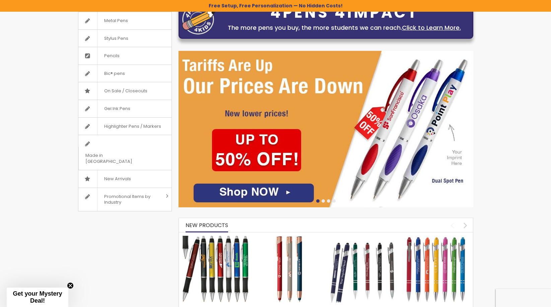
scroll to position [140, 0]
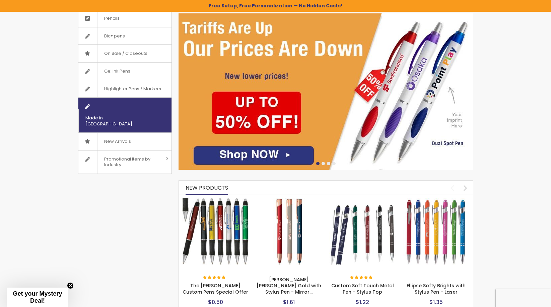
click at [131, 109] on span "Made in [GEOGRAPHIC_DATA]" at bounding box center [116, 120] width 76 height 23
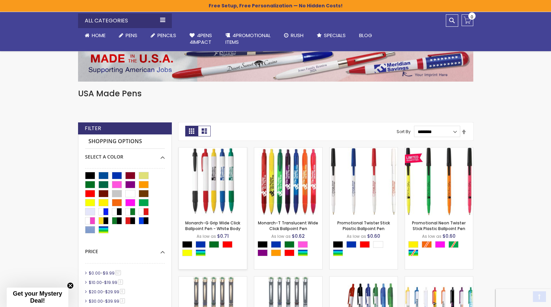
scroll to position [118, 0]
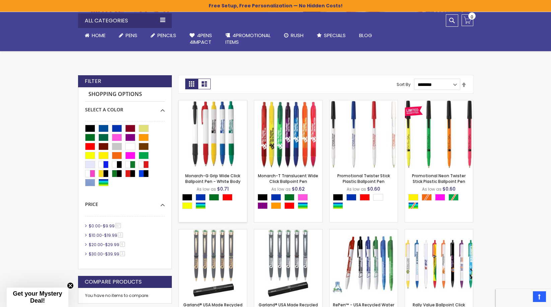
click at [223, 130] on img at bounding box center [213, 134] width 68 height 68
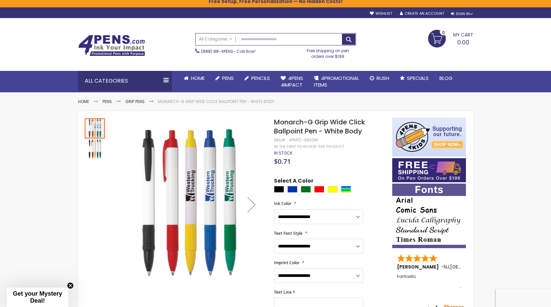
scroll to position [10, 0]
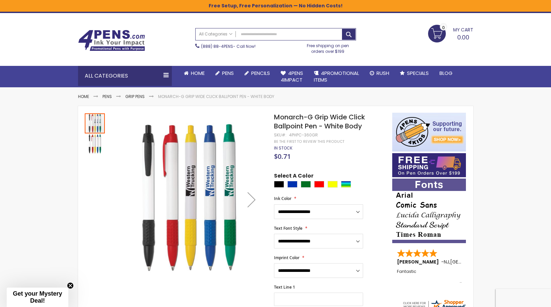
click at [254, 201] on div "Next" at bounding box center [251, 200] width 27 height 27
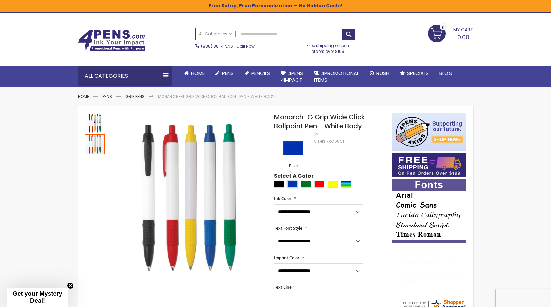
click at [293, 181] on div "Blue" at bounding box center [292, 184] width 10 height 7
type input "****"
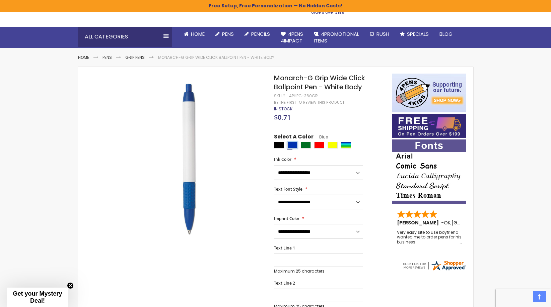
scroll to position [82, 0]
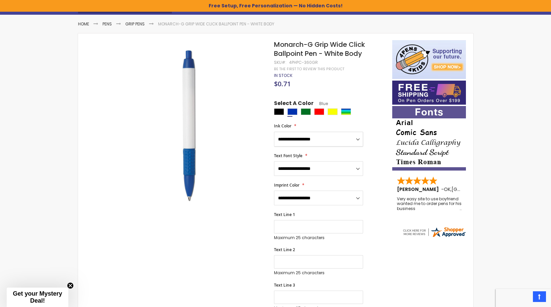
click at [335, 134] on select "**********" at bounding box center [318, 139] width 89 height 15
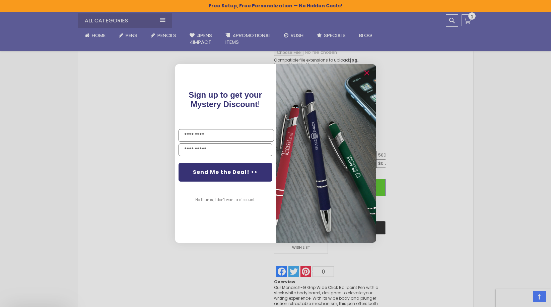
scroll to position [499, 0]
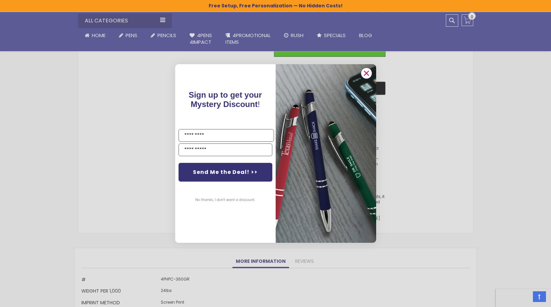
click at [368, 73] on circle "Close dialog" at bounding box center [366, 73] width 10 height 10
